Goal: Information Seeking & Learning: Learn about a topic

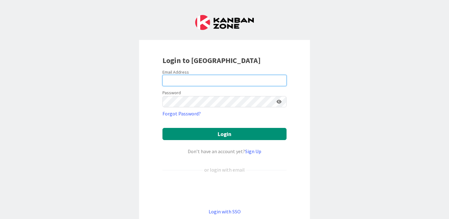
type input "morgan.everett@knoxschools.org"
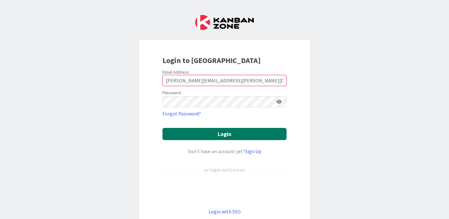
click at [207, 128] on button "Login" at bounding box center [224, 134] width 124 height 12
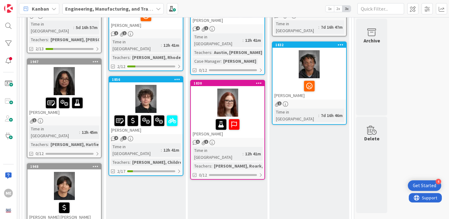
scroll to position [147, 0]
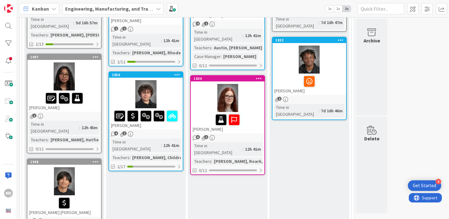
click at [63, 66] on div at bounding box center [64, 76] width 74 height 28
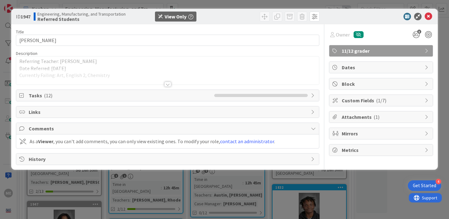
click at [167, 85] on div at bounding box center [167, 84] width 7 height 5
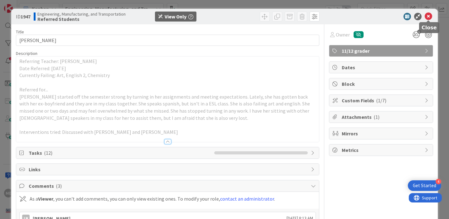
click at [429, 20] on div at bounding box center [428, 21] width 4 height 2
click at [429, 17] on icon at bounding box center [427, 16] width 7 height 7
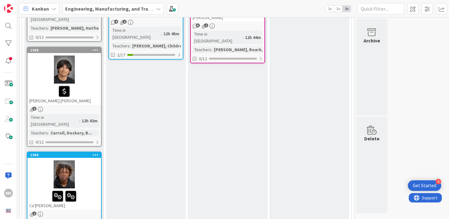
scroll to position [259, 0]
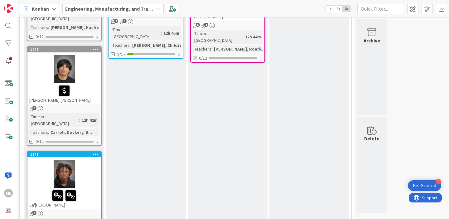
click at [92, 84] on div at bounding box center [64, 90] width 70 height 13
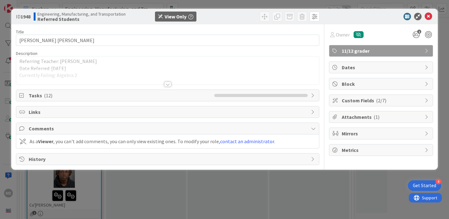
click at [166, 85] on div at bounding box center [167, 84] width 7 height 5
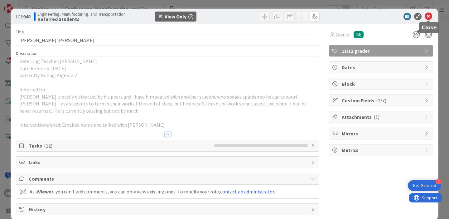
click at [429, 15] on icon at bounding box center [427, 16] width 7 height 7
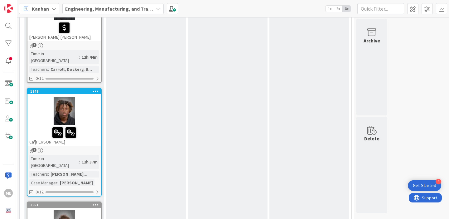
scroll to position [322, 0]
click at [90, 126] on div at bounding box center [64, 132] width 70 height 13
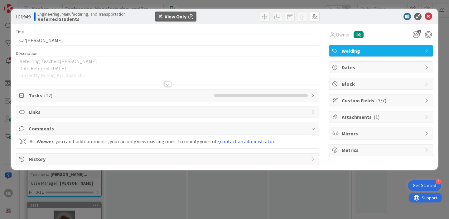
click at [168, 86] on div at bounding box center [167, 84] width 7 height 5
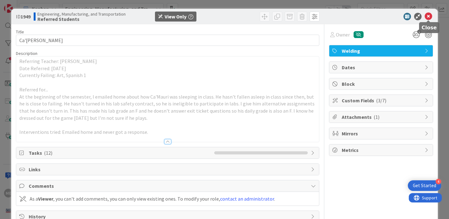
click at [430, 17] on icon at bounding box center [427, 16] width 7 height 7
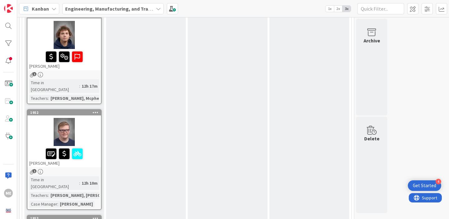
scroll to position [512, 0]
click at [89, 117] on div at bounding box center [64, 131] width 74 height 28
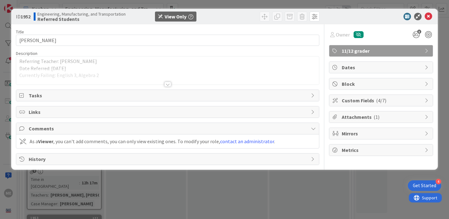
click at [165, 83] on div at bounding box center [167, 84] width 7 height 5
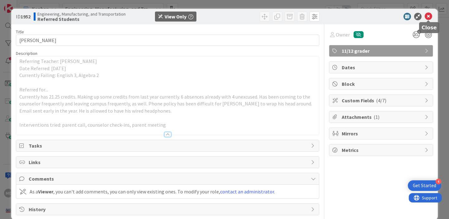
click at [428, 17] on icon at bounding box center [427, 16] width 7 height 7
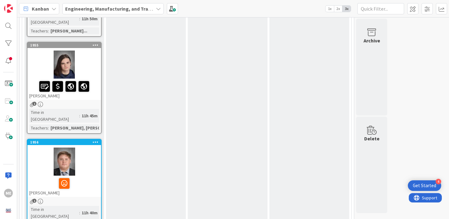
scroll to position [870, 0]
click at [97, 147] on div at bounding box center [64, 161] width 74 height 28
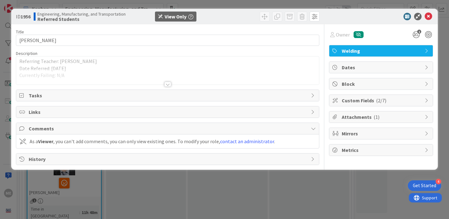
click at [166, 84] on div at bounding box center [167, 84] width 7 height 5
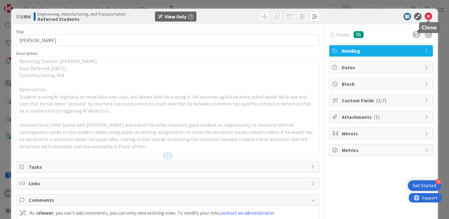
click at [429, 16] on icon at bounding box center [427, 16] width 7 height 7
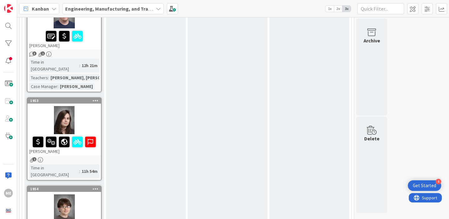
scroll to position [630, 0]
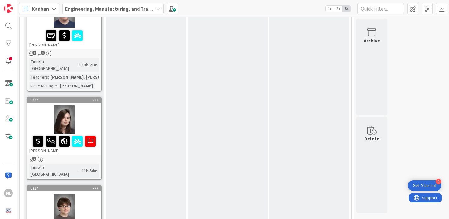
click at [69, 105] on div at bounding box center [64, 119] width 74 height 28
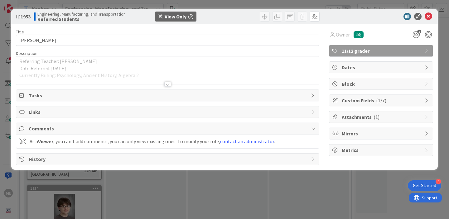
click at [430, 21] on div "ID 1953 Engineering, Manufacturing, and Transportation Referred Students View O…" at bounding box center [224, 17] width 426 height 16
click at [428, 16] on icon at bounding box center [427, 16] width 7 height 7
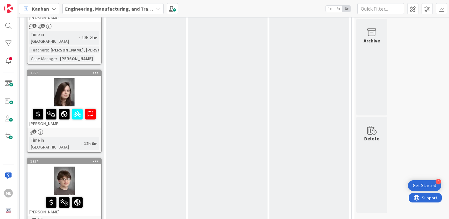
scroll to position [654, 0]
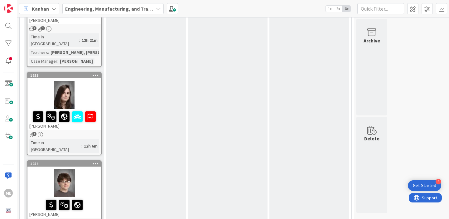
click at [85, 81] on div at bounding box center [64, 95] width 74 height 28
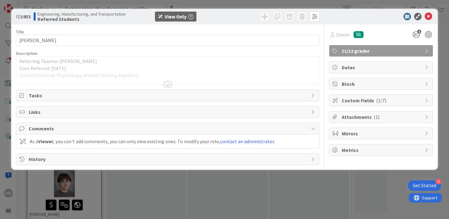
click at [168, 84] on div at bounding box center [167, 84] width 7 height 5
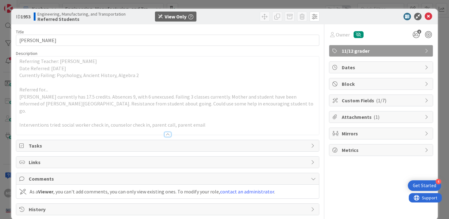
click at [168, 132] on div at bounding box center [167, 134] width 7 height 5
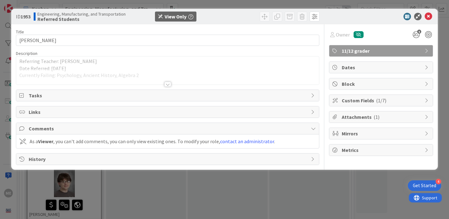
click at [65, 99] on div "Tasks" at bounding box center [167, 95] width 303 height 11
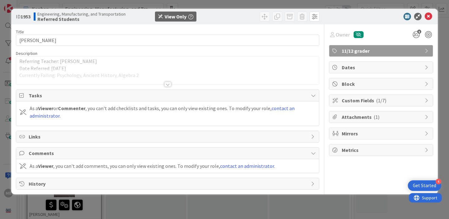
click at [65, 99] on span "Tasks" at bounding box center [168, 95] width 279 height 7
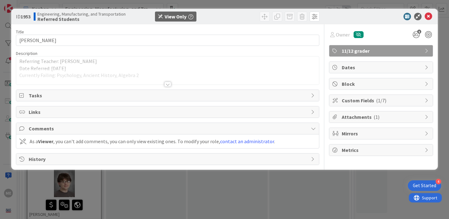
click at [62, 157] on span "History" at bounding box center [168, 158] width 279 height 7
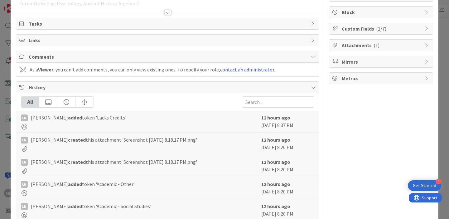
scroll to position [67, 0]
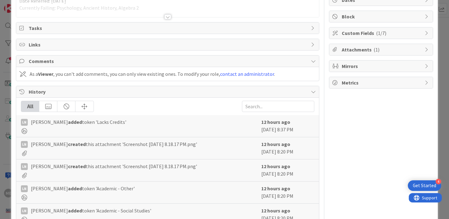
click at [101, 95] on span "History" at bounding box center [168, 91] width 279 height 7
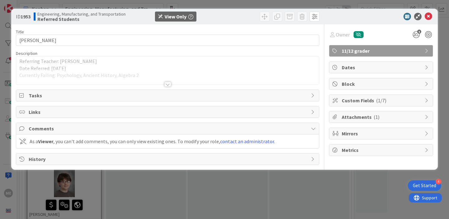
scroll to position [0, 0]
click at [351, 135] on span "Mirrors" at bounding box center [382, 133] width 80 height 7
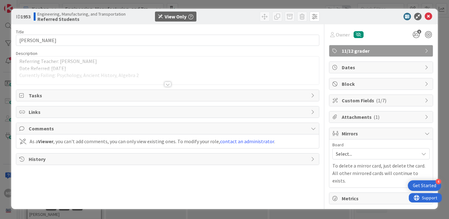
click at [351, 135] on span "Mirrors" at bounding box center [382, 133] width 80 height 7
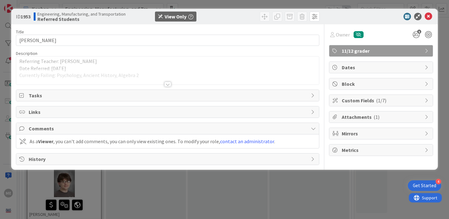
click at [352, 119] on span "Attachments ( 1 )" at bounding box center [382, 116] width 80 height 7
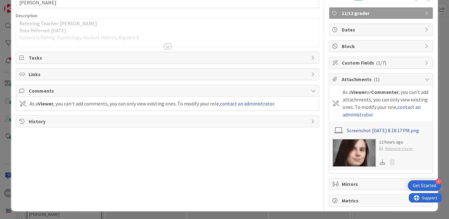
scroll to position [42, 0]
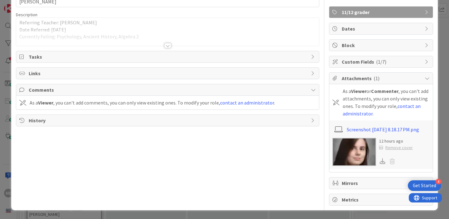
click at [356, 149] on img at bounding box center [354, 152] width 44 height 28
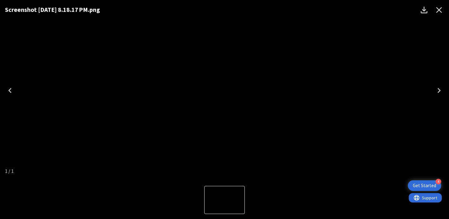
click at [441, 11] on icon "Close" at bounding box center [439, 10] width 6 height 6
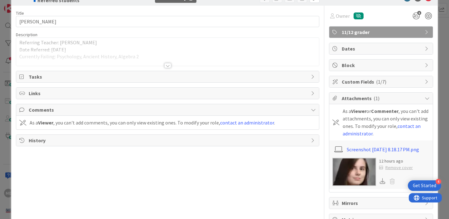
scroll to position [0, 0]
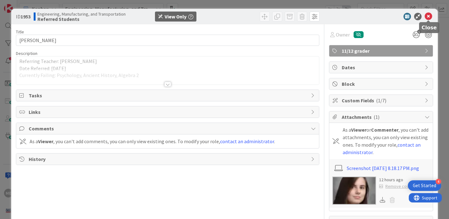
click at [428, 18] on icon at bounding box center [427, 16] width 7 height 7
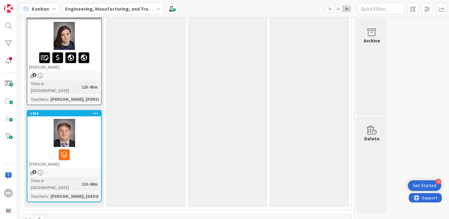
scroll to position [894, 0]
